Goal: Task Accomplishment & Management: Manage account settings

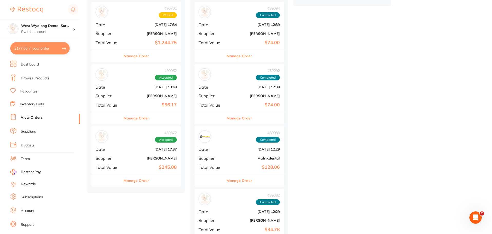
scroll to position [9, 0]
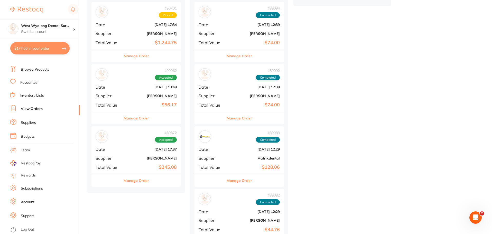
drag, startPoint x: 25, startPoint y: 69, endPoint x: 35, endPoint y: 75, distance: 11.1
click at [25, 69] on link "Browse Products" at bounding box center [35, 69] width 29 height 5
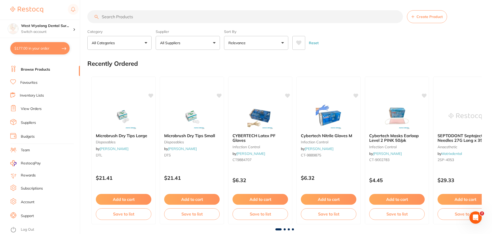
click at [23, 202] on link "Account" at bounding box center [28, 202] width 14 height 5
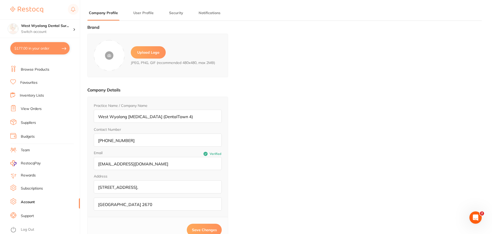
type input "[PERSON_NAME]"
type input "[EMAIL_ADDRESS][DOMAIN_NAME]"
click at [31, 174] on link "Rewards" at bounding box center [28, 175] width 15 height 5
click at [30, 124] on link "Suppliers" at bounding box center [28, 122] width 15 height 5
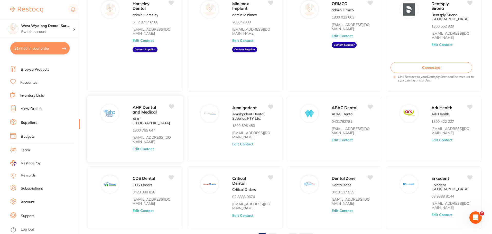
scroll to position [77, 0]
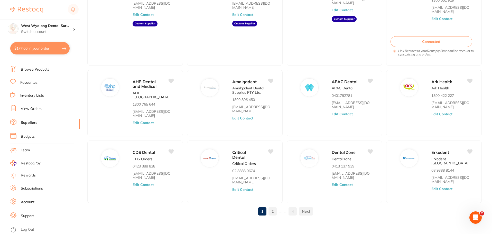
click at [301, 209] on link at bounding box center [306, 211] width 14 height 10
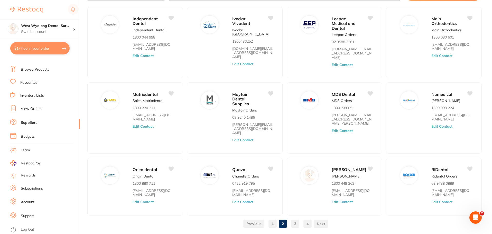
click at [42, 51] on button "$177.00 in your order" at bounding box center [39, 48] width 59 height 12
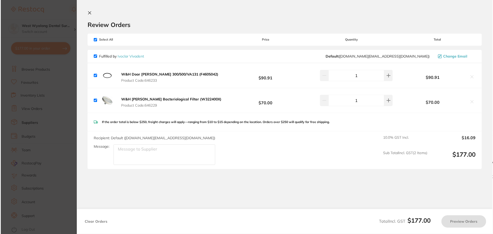
scroll to position [0, 0]
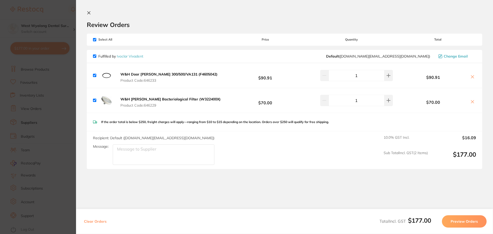
click at [87, 14] on icon at bounding box center [89, 13] width 4 height 4
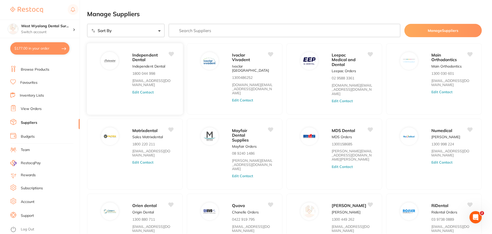
scroll to position [36, 0]
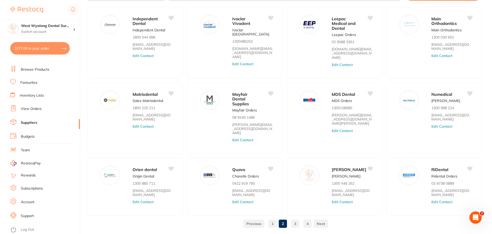
click at [295, 219] on link "3" at bounding box center [295, 224] width 8 height 10
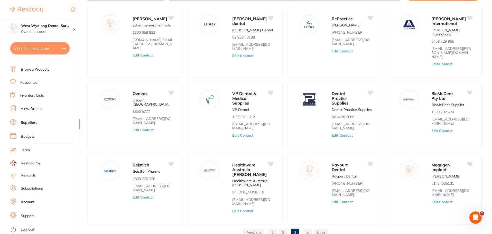
click at [308, 227] on link "4" at bounding box center [307, 232] width 8 height 10
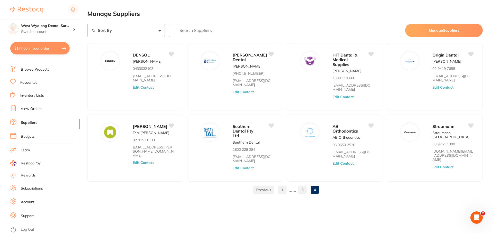
click at [263, 190] on link at bounding box center [263, 190] width 21 height 10
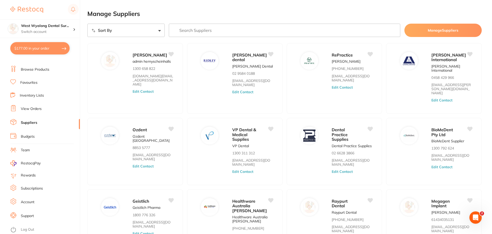
click at [263, 198] on div "Healthware Australia [PERSON_NAME]" at bounding box center [252, 206] width 41 height 16
click at [226, 29] on input "search" at bounding box center [285, 30] width 232 height 13
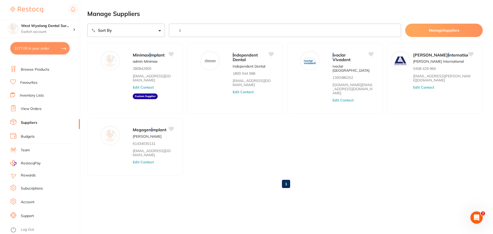
type input "i"
click at [42, 48] on button "$177.00 in your order" at bounding box center [39, 48] width 59 height 12
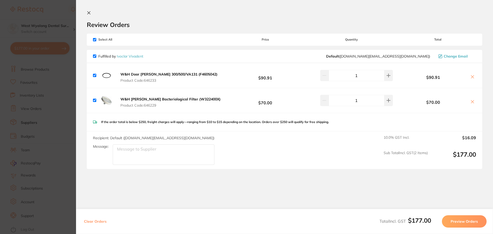
click at [462, 219] on button "Preview Orders" at bounding box center [464, 221] width 45 height 12
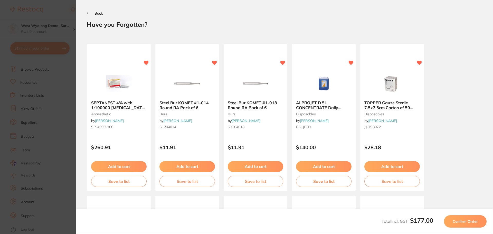
click at [471, 220] on span "Confirm Order" at bounding box center [465, 221] width 25 height 5
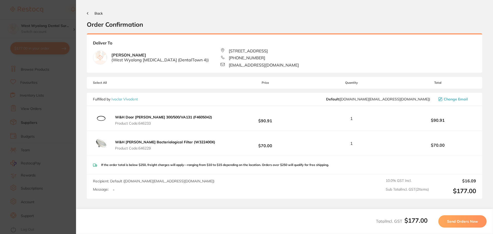
click at [463, 223] on span "Send Orders Now" at bounding box center [462, 221] width 31 height 5
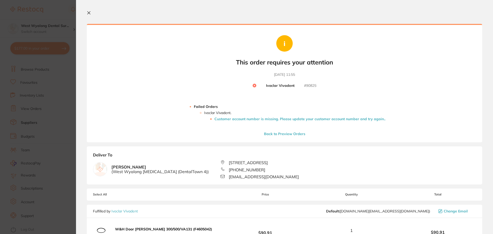
click at [90, 12] on icon at bounding box center [89, 13] width 3 height 3
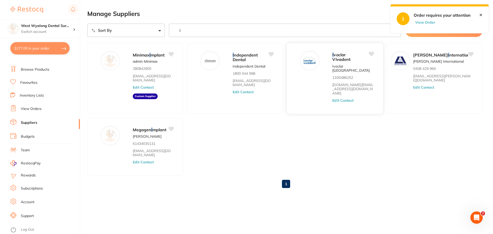
click at [336, 58] on span "voclar Vivadent" at bounding box center [341, 57] width 18 height 10
click at [313, 57] on img at bounding box center [309, 60] width 12 height 12
click at [343, 98] on button "Edit Contact" at bounding box center [342, 100] width 21 height 4
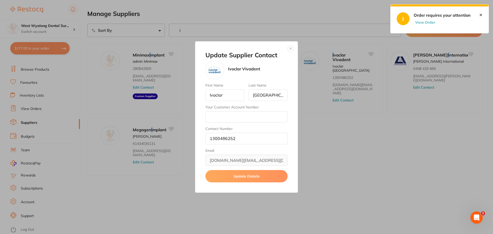
click at [253, 178] on button "Update Details" at bounding box center [246, 176] width 82 height 12
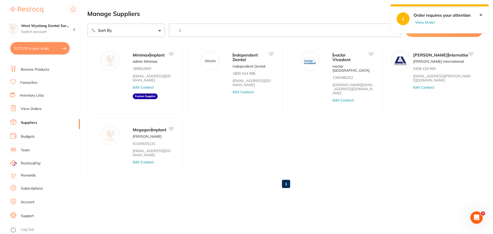
click at [59, 48] on button "$177.00 in your order" at bounding box center [39, 48] width 59 height 12
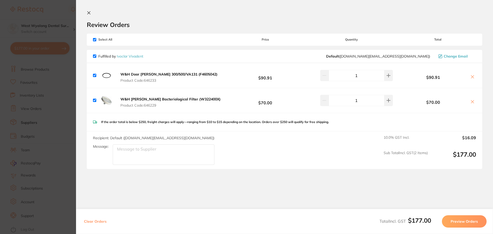
click at [91, 12] on icon at bounding box center [89, 13] width 4 height 4
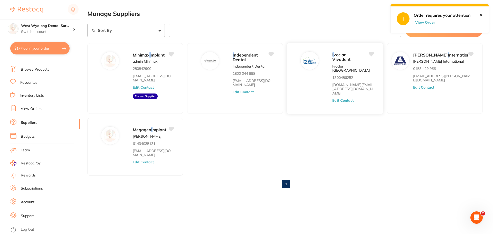
click at [339, 98] on button "Edit Contact" at bounding box center [342, 100] width 21 height 4
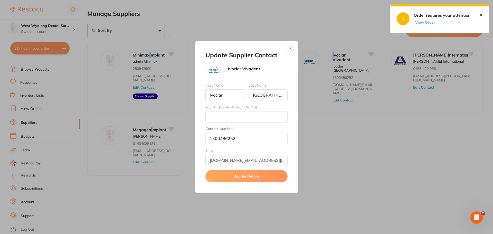
click at [290, 48] on button "button" at bounding box center [291, 48] width 6 height 6
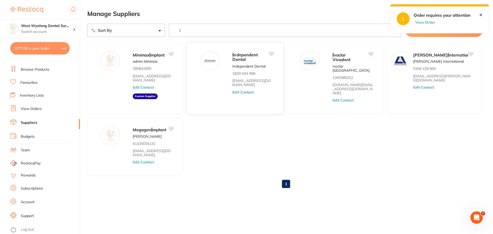
click at [235, 55] on span "ndependent Dental" at bounding box center [244, 57] width 25 height 10
click at [236, 93] on button "Edit Contact" at bounding box center [242, 92] width 21 height 4
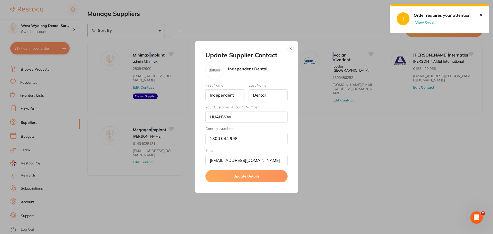
click at [290, 48] on button "button" at bounding box center [291, 48] width 6 height 6
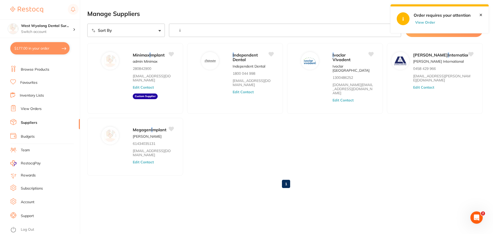
click at [286, 188] on link "1" at bounding box center [286, 184] width 8 height 10
click at [20, 122] on li "Suppliers" at bounding box center [45, 123] width 70 height 8
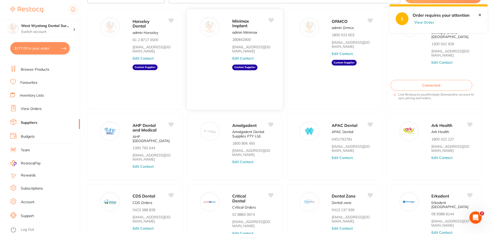
scroll to position [77, 0]
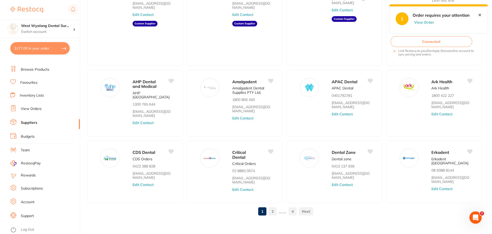
click at [308, 209] on link at bounding box center [306, 211] width 14 height 10
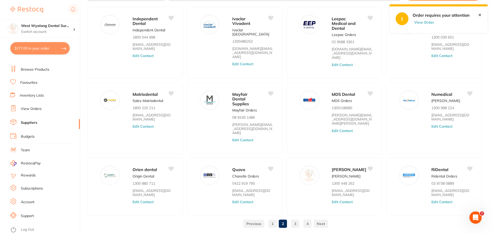
click at [308, 219] on link "4" at bounding box center [307, 224] width 8 height 10
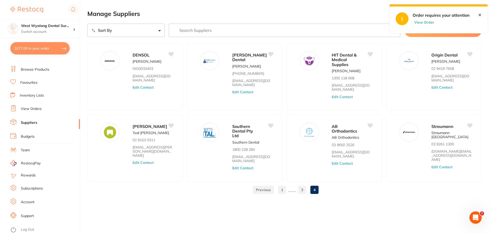
scroll to position [0, 0]
click at [316, 190] on link "4" at bounding box center [315, 190] width 8 height 10
click at [261, 191] on link at bounding box center [263, 190] width 21 height 10
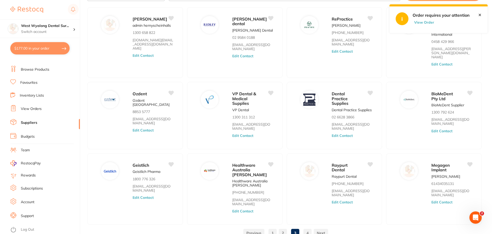
scroll to position [53, 0]
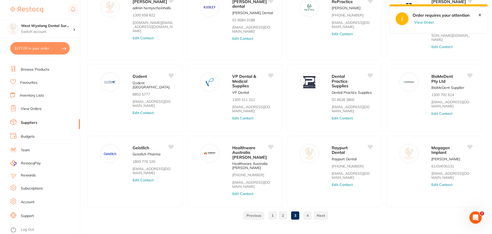
click at [282, 210] on link "2" at bounding box center [283, 215] width 8 height 10
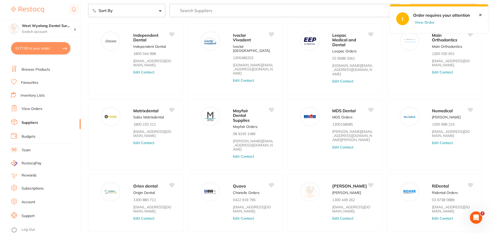
scroll to position [0, 0]
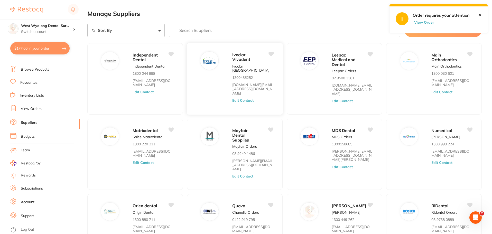
click at [241, 98] on button "Edit Contact" at bounding box center [242, 100] width 21 height 4
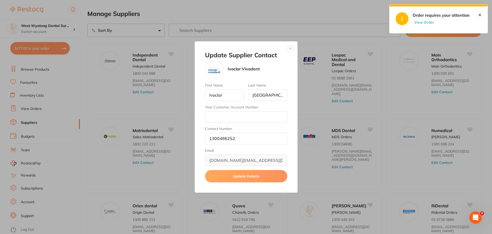
click at [289, 48] on button "button" at bounding box center [290, 48] width 6 height 6
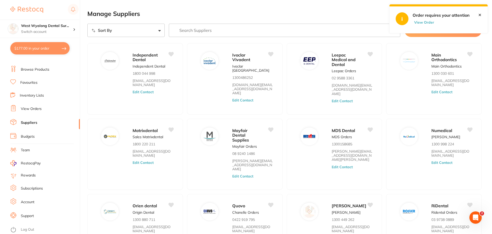
click at [423, 24] on button "View Order" at bounding box center [425, 22] width 26 height 5
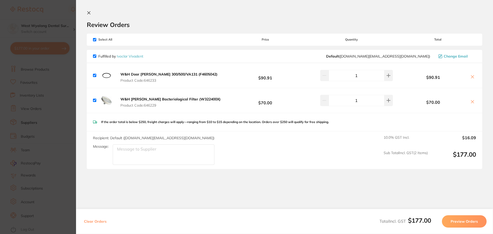
click at [90, 11] on section "Review Orders Your orders are being processed and we will notify you once we ha…" at bounding box center [284, 117] width 417 height 234
click at [88, 14] on icon at bounding box center [89, 13] width 3 height 3
